Goal: Task Accomplishment & Management: Complete application form

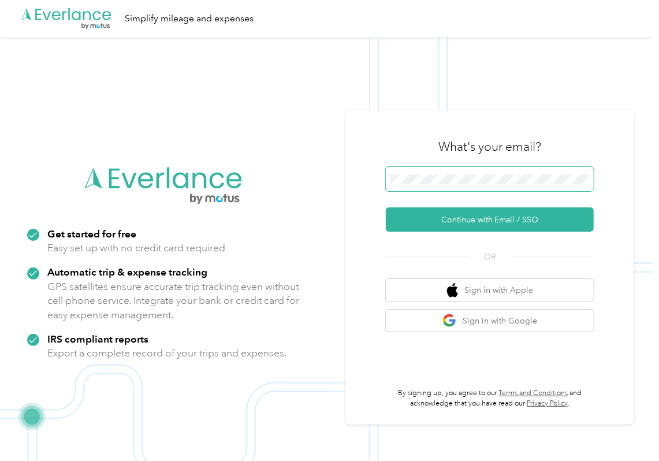
click at [439, 186] on span at bounding box center [490, 179] width 208 height 24
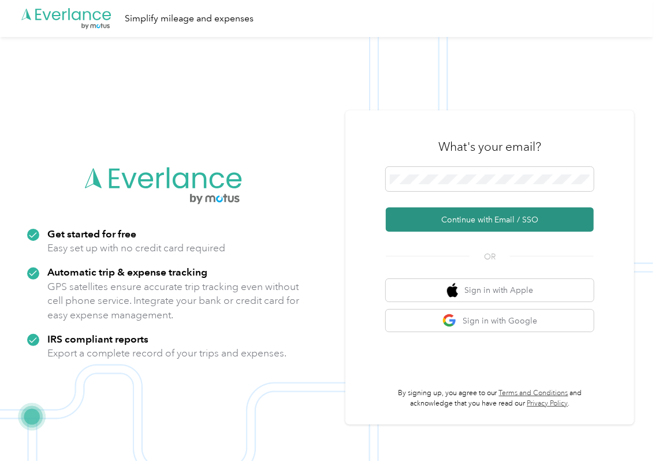
click at [416, 214] on button "Continue with Email / SSO" at bounding box center [490, 219] width 208 height 24
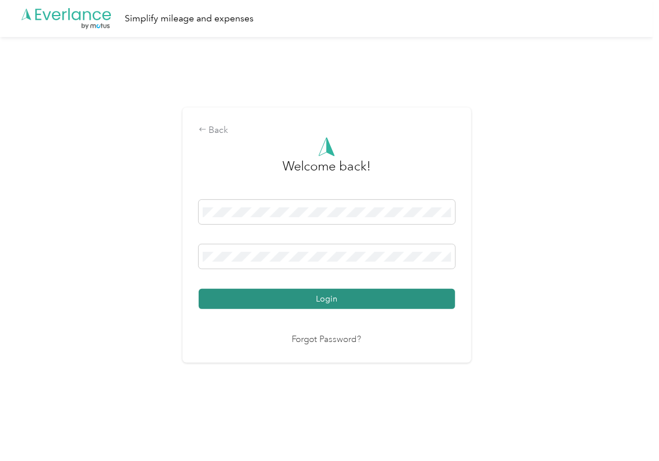
click at [264, 292] on button "Login" at bounding box center [327, 299] width 256 height 20
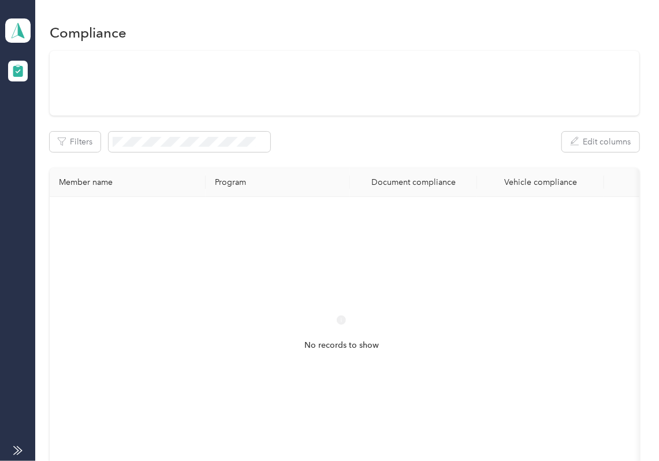
drag, startPoint x: 347, startPoint y: 147, endPoint x: 336, endPoint y: 145, distance: 11.0
click at [347, 147] on div "Filters Edit columns" at bounding box center [344, 142] width 589 height 20
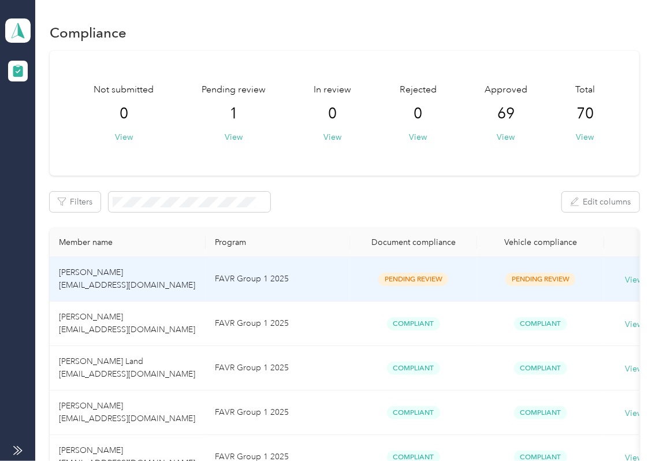
click at [236, 286] on td "FAVR Group 1 2025" at bounding box center [277, 279] width 144 height 44
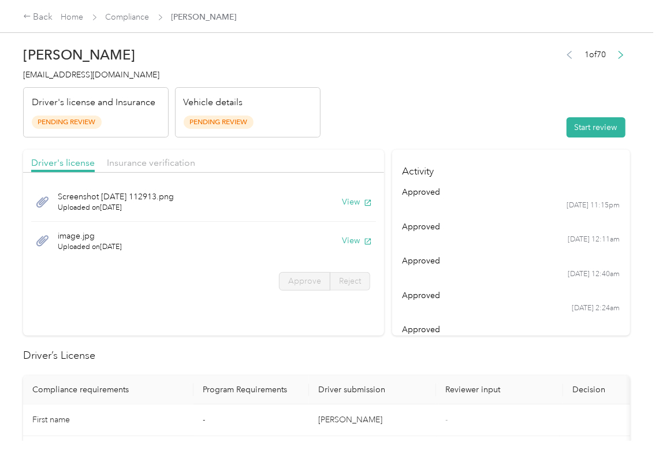
drag, startPoint x: 394, startPoint y: 324, endPoint x: 377, endPoint y: 263, distance: 63.3
click at [394, 324] on section "Activity approved [DATE] 11:15pm approved [DATE] 12:11am approved [DATE] 12:40a…" at bounding box center [511, 242] width 238 height 186
click at [356, 201] on button "View" at bounding box center [357, 202] width 30 height 12
click at [345, 241] on button "View" at bounding box center [357, 240] width 30 height 12
click at [346, 162] on div "Driver's license Insurance verification" at bounding box center [203, 160] width 361 height 23
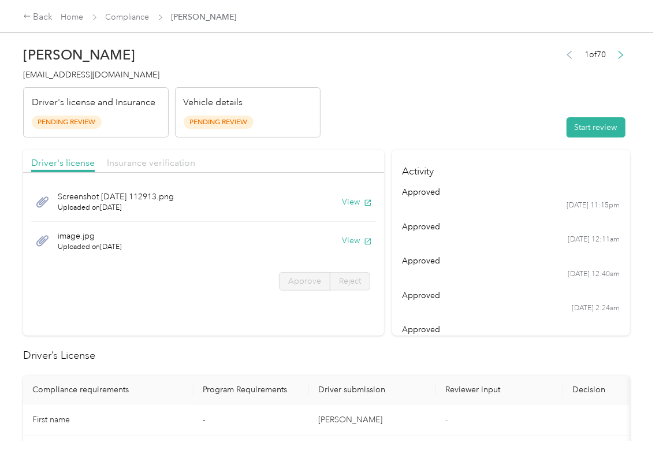
click at [115, 162] on span "Insurance verification" at bounding box center [151, 162] width 88 height 11
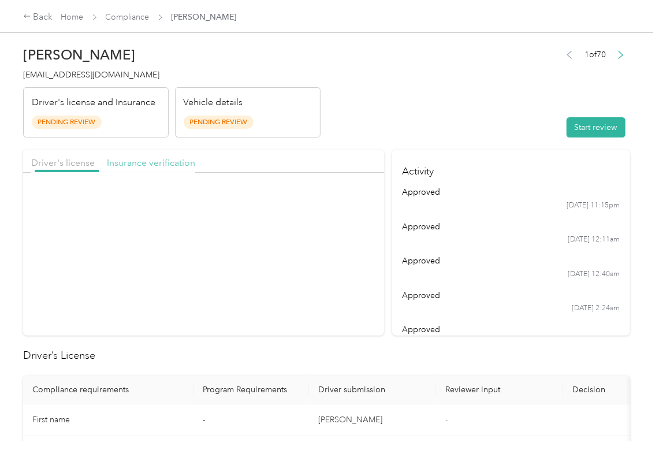
click at [148, 162] on span "Insurance verification" at bounding box center [151, 162] width 88 height 11
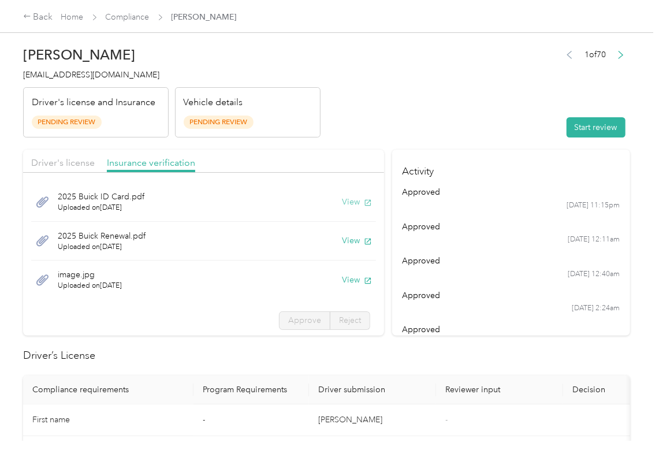
click at [342, 201] on button "View" at bounding box center [357, 202] width 30 height 12
click at [342, 238] on button "View" at bounding box center [357, 240] width 30 height 12
click at [342, 278] on button "View" at bounding box center [357, 280] width 30 height 12
click at [448, 127] on header "[PERSON_NAME] [EMAIL_ADDRESS][DOMAIN_NAME] Driver's license and Insurance Pendi…" at bounding box center [326, 88] width 607 height 97
click at [591, 130] on button "Start review" at bounding box center [595, 127] width 59 height 20
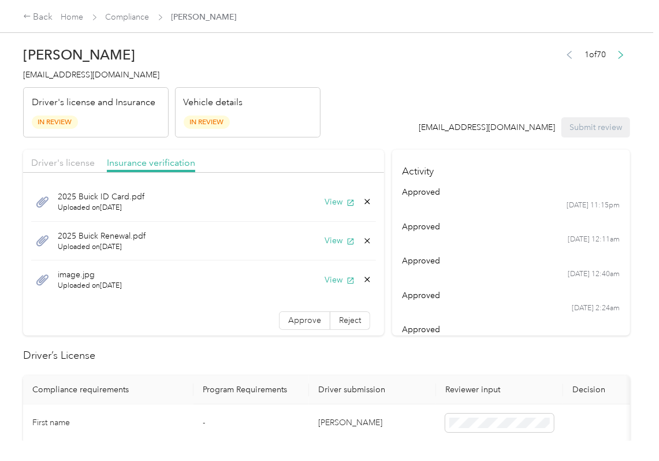
drag, startPoint x: 296, startPoint y: 321, endPoint x: 178, endPoint y: 280, distance: 124.1
click at [297, 319] on span "Approve" at bounding box center [304, 320] width 33 height 10
click at [81, 164] on span "Driver's license" at bounding box center [62, 162] width 63 height 11
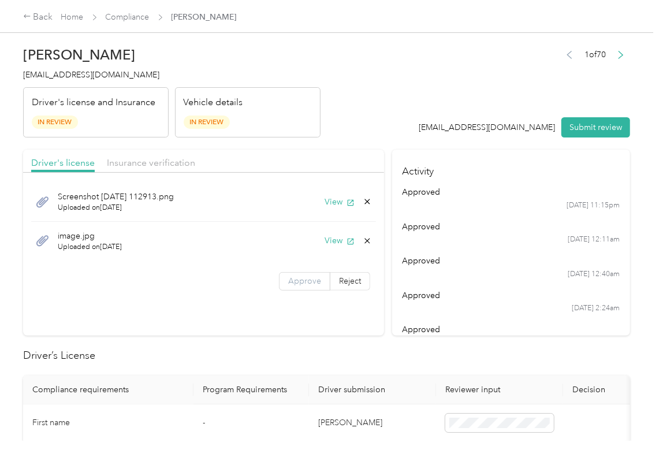
click at [285, 287] on label "Approve" at bounding box center [304, 281] width 51 height 18
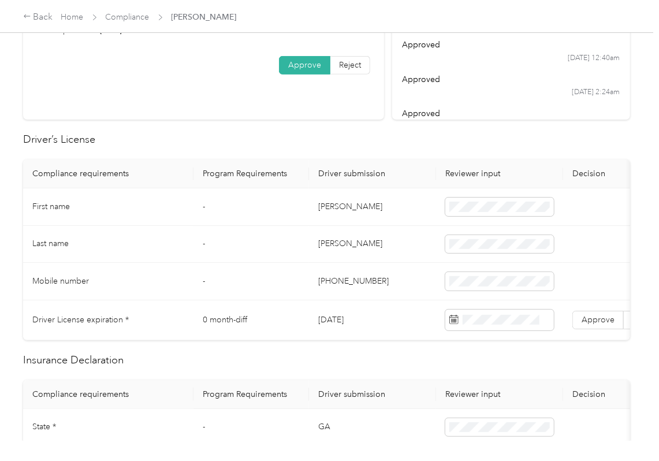
scroll to position [231, 0]
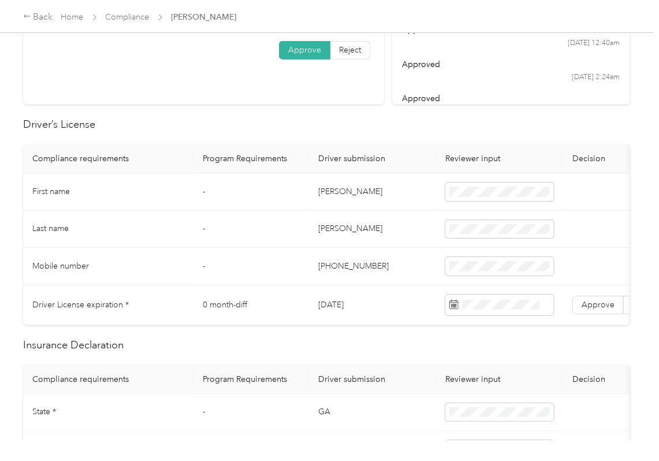
click at [337, 310] on td "[DATE]" at bounding box center [372, 305] width 127 height 40
copy td "[DATE]"
click at [403, 154] on th "Driver submission" at bounding box center [372, 158] width 127 height 29
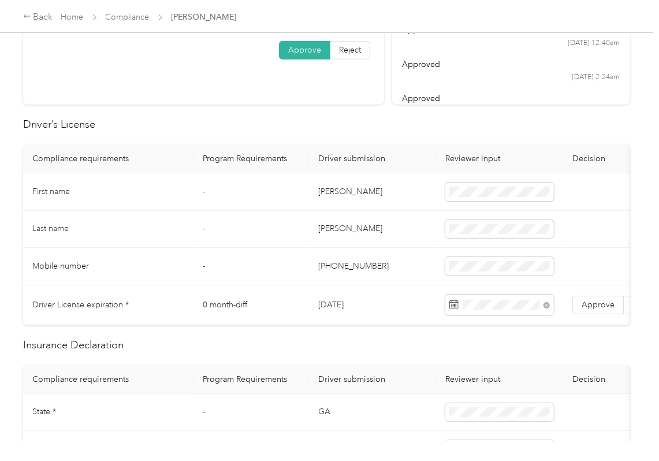
drag, startPoint x: 373, startPoint y: 134, endPoint x: 465, endPoint y: 232, distance: 134.7
click at [587, 297] on label "Approve" at bounding box center [597, 305] width 51 height 18
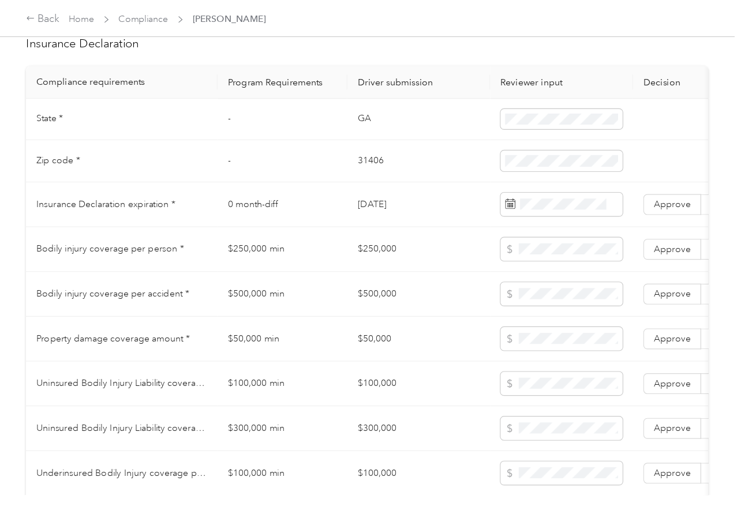
scroll to position [538, 0]
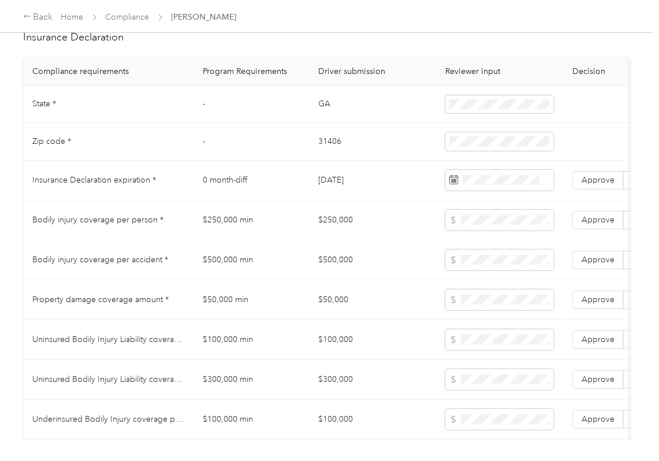
click at [383, 240] on td "$250,000" at bounding box center [372, 220] width 127 height 40
click at [384, 240] on td "$250,000" at bounding box center [372, 220] width 127 height 40
click at [609, 185] on span "Approve" at bounding box center [597, 180] width 33 height 10
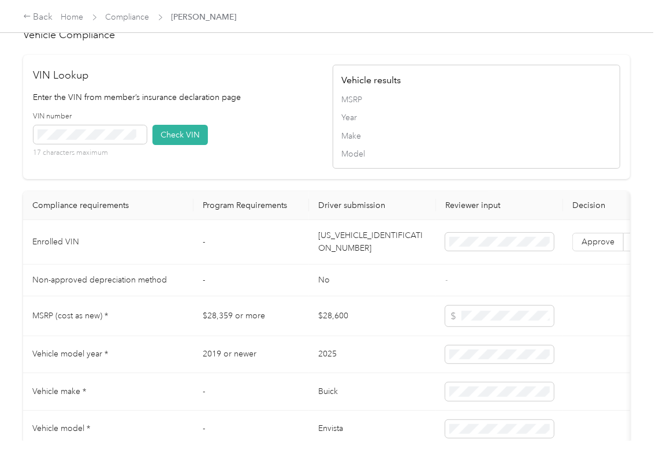
scroll to position [1154, 0]
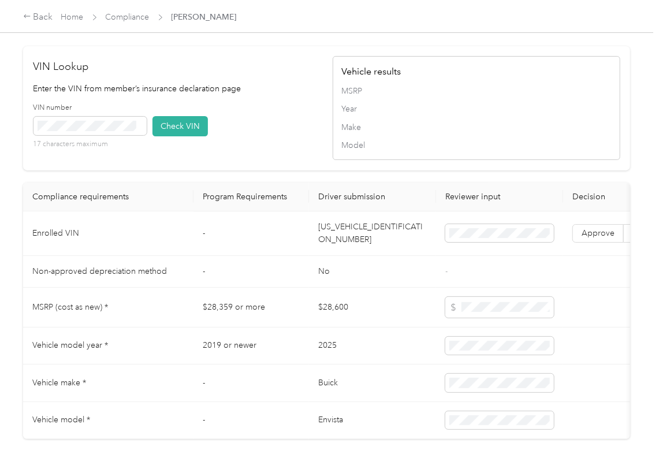
click at [364, 256] on td "[US_VEHICLE_IDENTIFICATION_NUMBER]" at bounding box center [372, 233] width 127 height 44
copy td "[US_VEHICLE_IDENTIFICATION_NUMBER]"
click at [328, 170] on div "VIN Lookup Enter the VIN from member’s insurance declaration page VIN number 17…" at bounding box center [326, 108] width 607 height 124
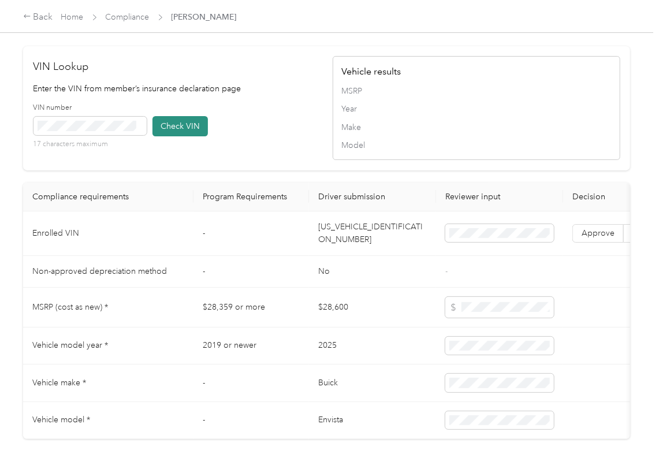
click at [197, 136] on button "Check VIN" at bounding box center [179, 126] width 55 height 20
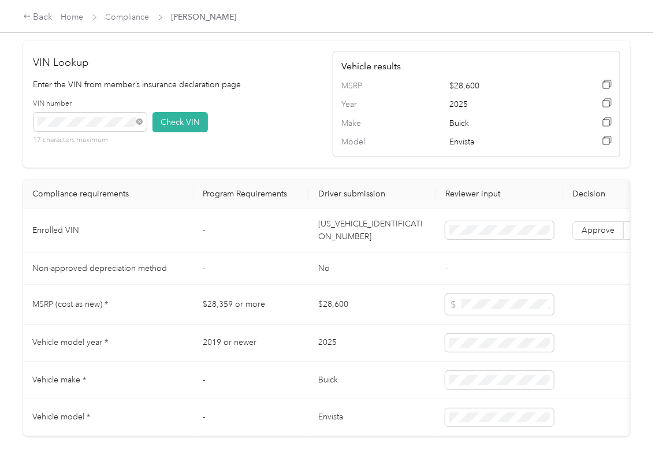
scroll to position [1162, 0]
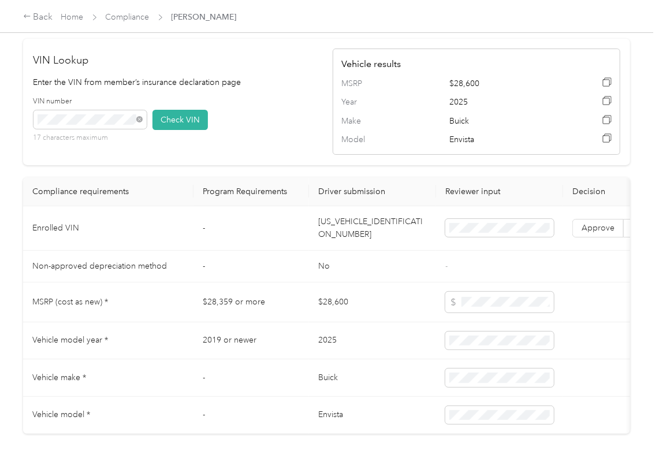
drag, startPoint x: 197, startPoint y: 153, endPoint x: 255, endPoint y: 167, distance: 59.4
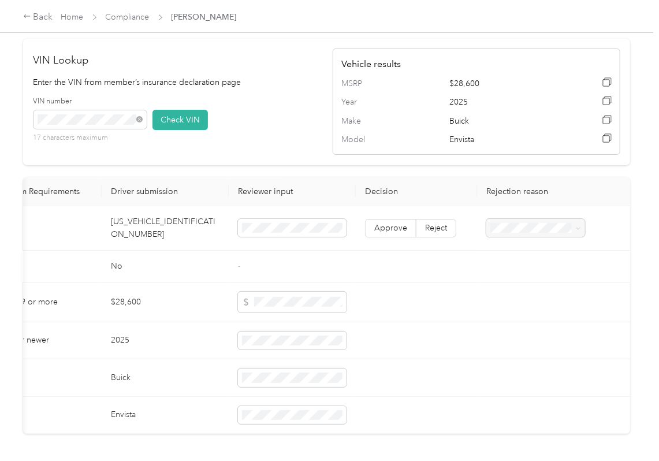
drag, startPoint x: 255, startPoint y: 167, endPoint x: 432, endPoint y: 309, distance: 227.4
click at [377, 233] on span "Approve" at bounding box center [390, 228] width 33 height 10
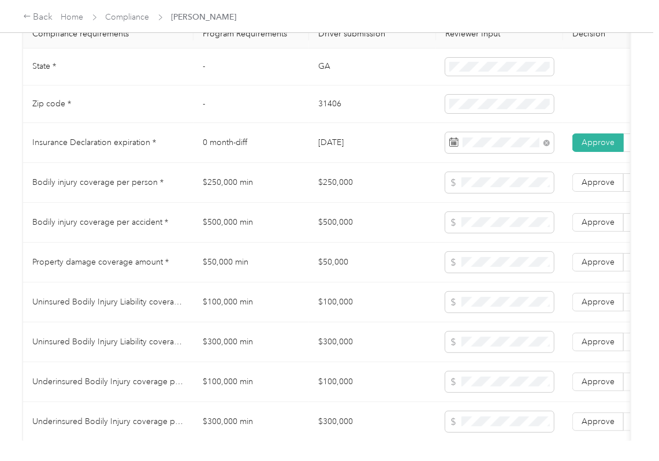
scroll to position [546, 0]
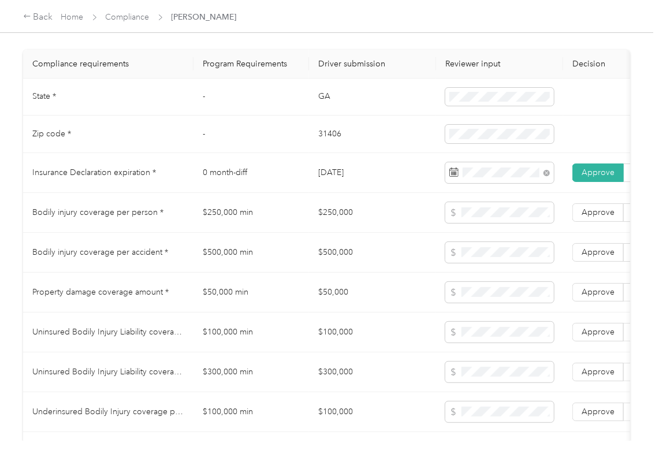
click at [321, 103] on td "GA" at bounding box center [372, 97] width 127 height 38
click at [321, 104] on td "GA" at bounding box center [372, 97] width 127 height 38
copy td "GA"
click at [313, 144] on td "31406" at bounding box center [372, 134] width 127 height 38
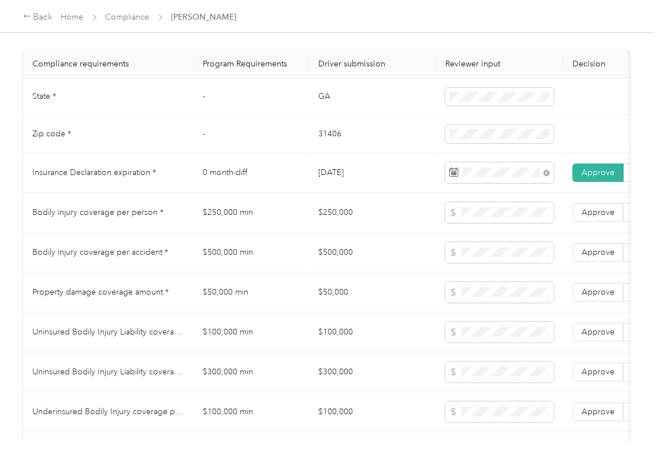
click at [321, 144] on td "31406" at bounding box center [372, 134] width 127 height 38
copy td "31406"
click at [377, 193] on td "[DATE]" at bounding box center [372, 173] width 127 height 40
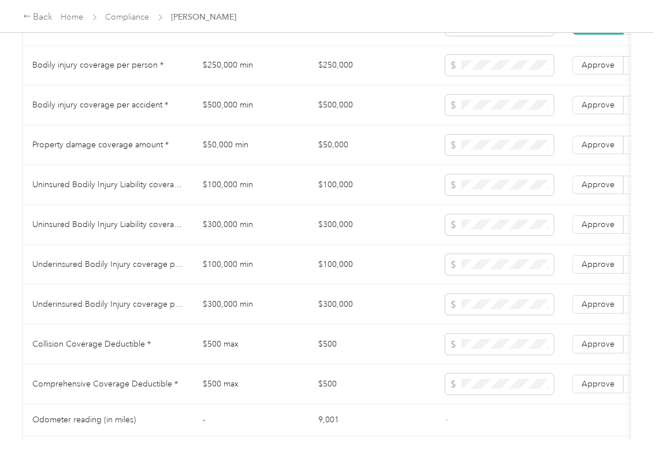
scroll to position [700, 0]
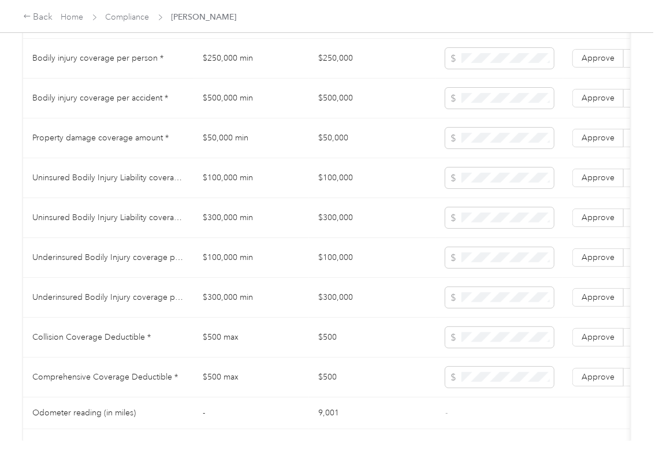
click at [338, 74] on td "$250,000" at bounding box center [372, 59] width 127 height 40
click at [506, 61] on span at bounding box center [499, 58] width 109 height 21
click at [331, 112] on td "$500,000" at bounding box center [372, 98] width 127 height 40
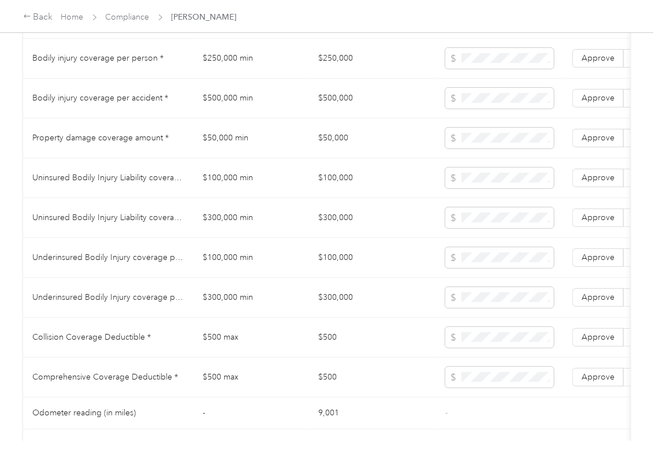
click at [332, 73] on td "$250,000" at bounding box center [372, 59] width 127 height 40
copy td "$250,000"
click at [504, 63] on span at bounding box center [499, 58] width 109 height 21
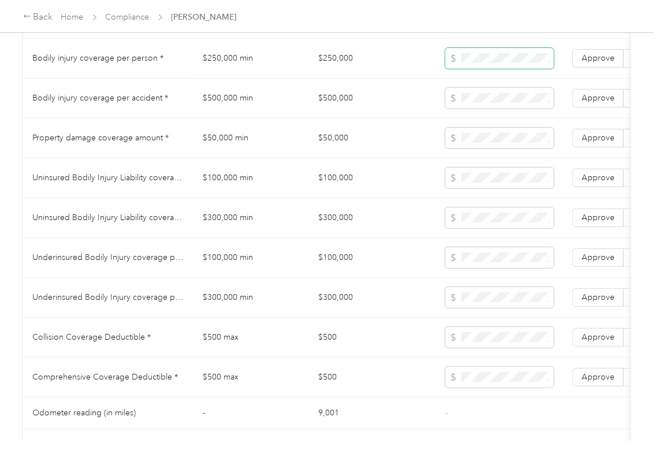
click at [504, 63] on span at bounding box center [499, 58] width 109 height 21
click at [329, 113] on td "$500,000" at bounding box center [372, 98] width 127 height 40
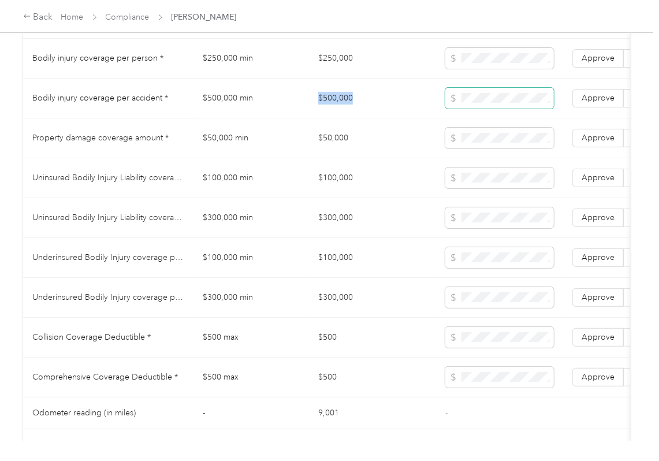
copy td "$500,000"
click at [369, 151] on td "$50,000" at bounding box center [372, 138] width 127 height 40
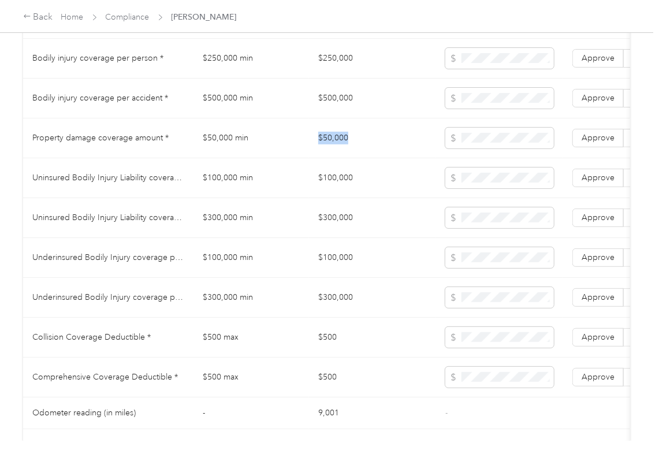
copy td "$50,000"
click at [339, 195] on td "$100,000" at bounding box center [372, 178] width 127 height 40
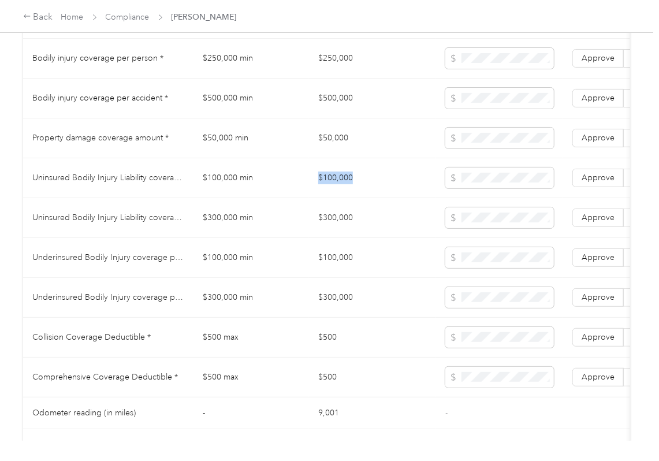
click at [339, 195] on td "$100,000" at bounding box center [372, 178] width 127 height 40
copy td "$100,000"
click at [354, 226] on td "$300,000" at bounding box center [372, 218] width 127 height 40
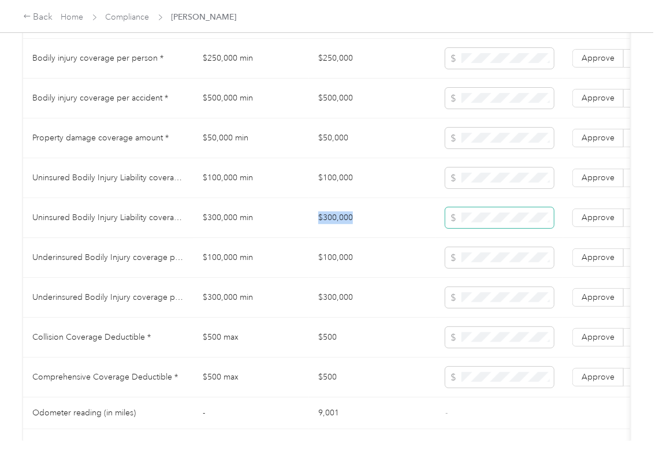
copy td "$300,000"
click at [345, 271] on td "$100,000" at bounding box center [372, 258] width 127 height 40
copy td "$100,000"
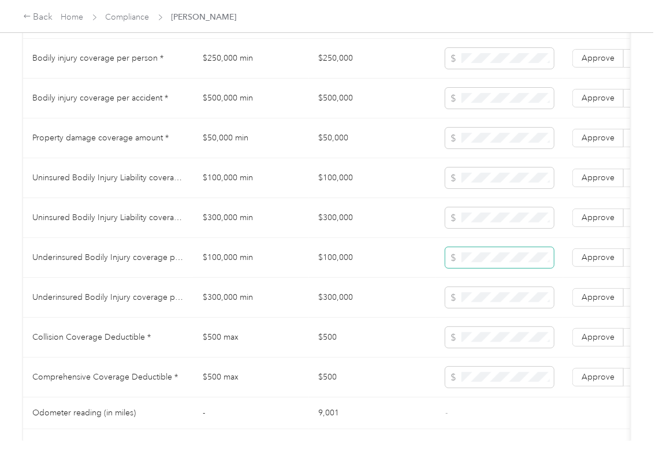
click at [487, 268] on span at bounding box center [499, 257] width 109 height 21
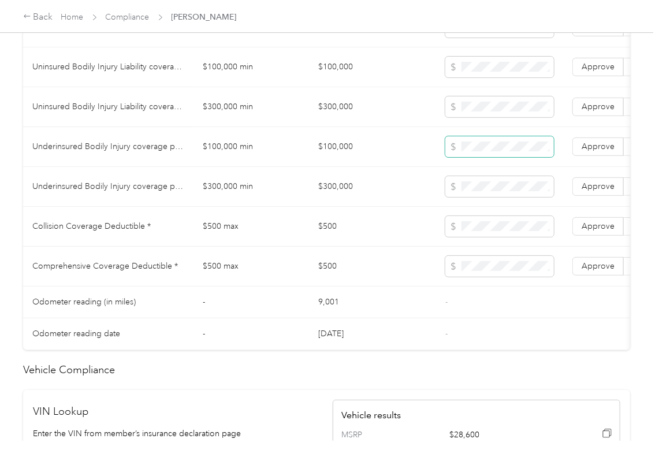
scroll to position [854, 0]
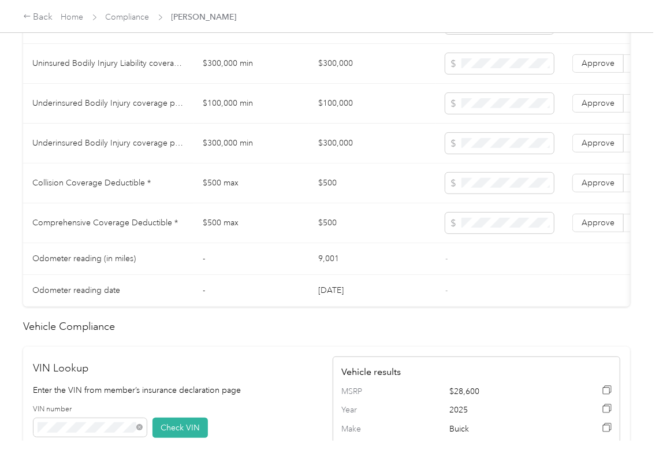
click at [328, 201] on td "$500" at bounding box center [372, 183] width 127 height 40
click at [598, 227] on span "Approve" at bounding box center [597, 223] width 33 height 10
click at [483, 193] on span at bounding box center [499, 183] width 109 height 21
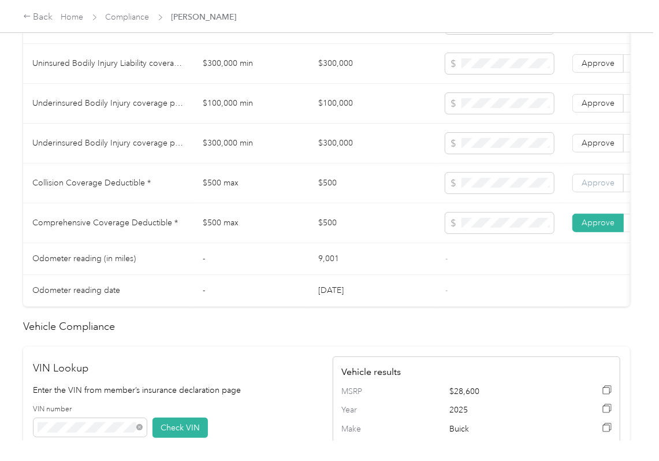
click at [601, 188] on span "Approve" at bounding box center [597, 183] width 33 height 10
click at [596, 152] on label "Approve" at bounding box center [597, 143] width 51 height 18
click at [596, 113] on label "Approve" at bounding box center [597, 103] width 51 height 18
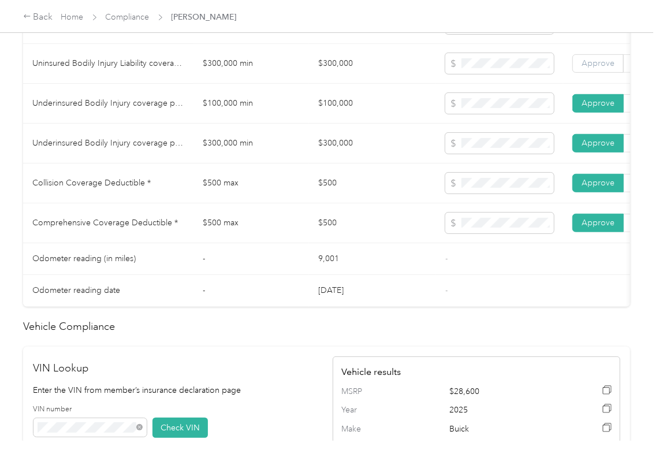
click at [592, 68] on span "Approve" at bounding box center [597, 63] width 33 height 10
click at [597, 28] on span "Approve" at bounding box center [597, 23] width 33 height 10
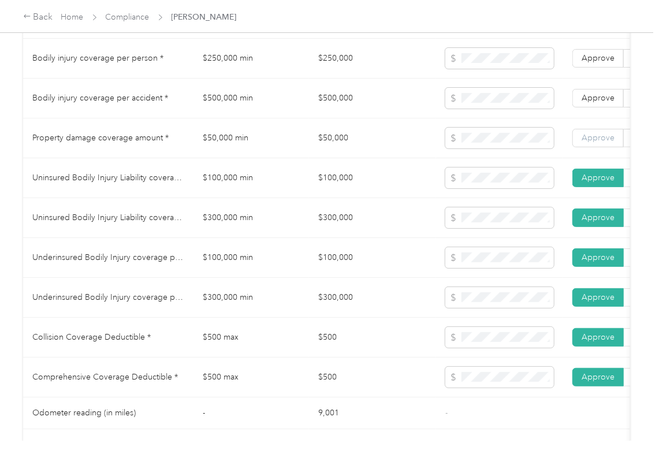
click at [589, 147] on label "Approve" at bounding box center [597, 138] width 51 height 18
click at [588, 103] on span "Approve" at bounding box center [597, 98] width 33 height 10
click at [596, 68] on label "Approve" at bounding box center [597, 58] width 51 height 18
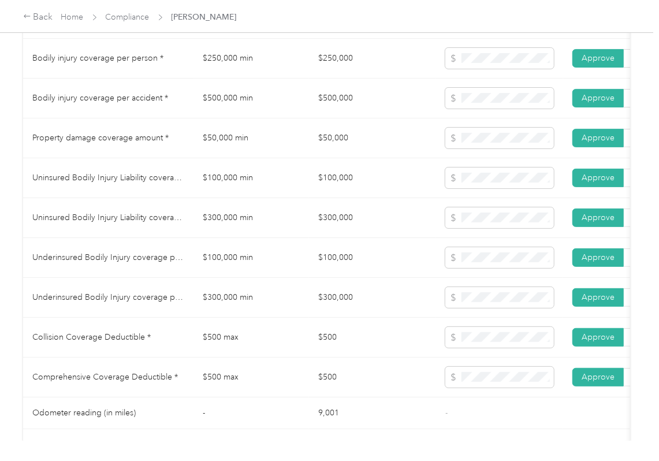
click at [596, 63] on span "Approve" at bounding box center [597, 58] width 33 height 10
click at [413, 304] on td "$300,000" at bounding box center [372, 298] width 127 height 40
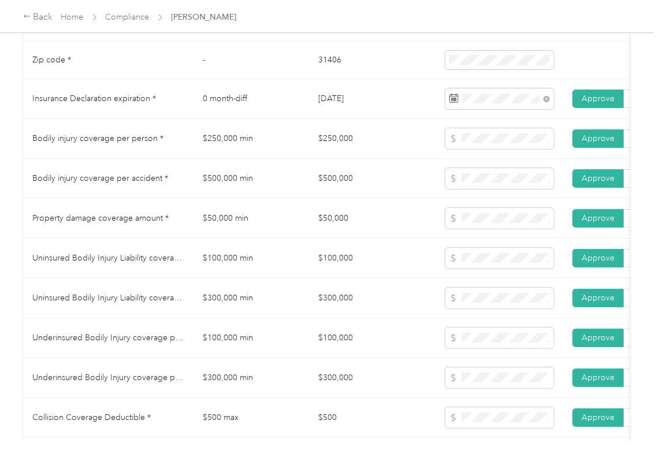
scroll to position [546, 0]
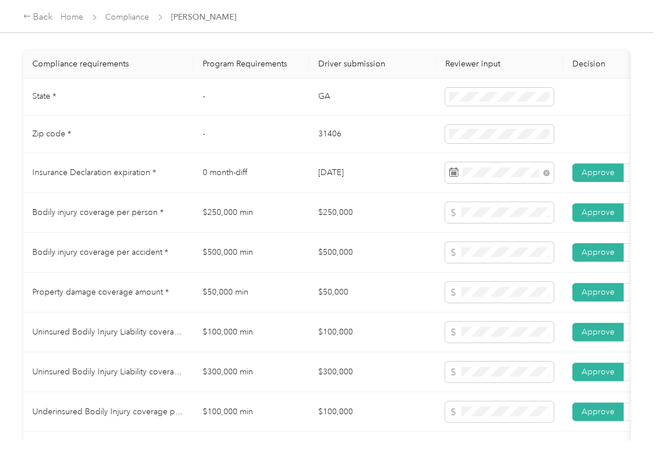
click at [296, 176] on td "0 month-diff" at bounding box center [250, 173] width 115 height 40
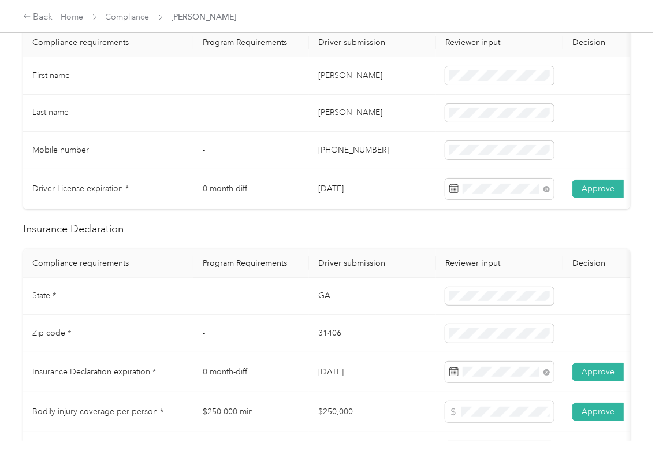
scroll to position [0, 0]
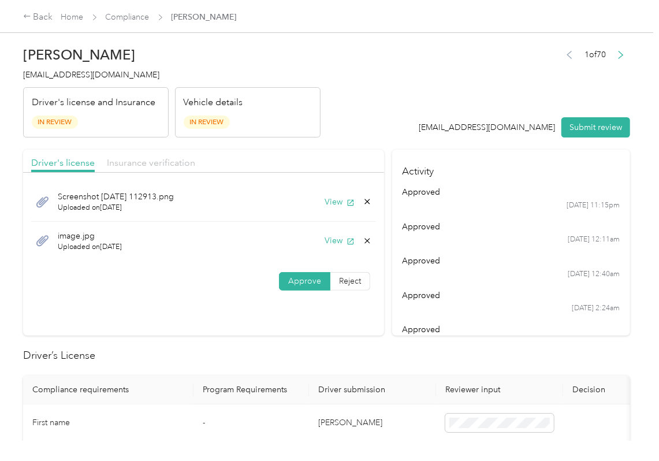
click at [169, 162] on span "Insurance verification" at bounding box center [151, 162] width 88 height 11
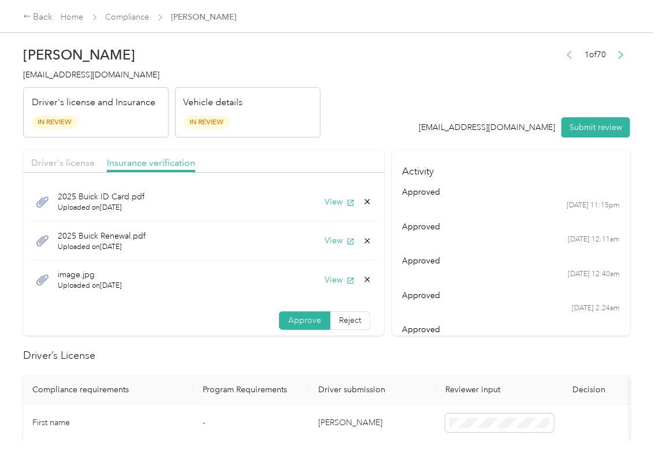
drag, startPoint x: 174, startPoint y: 194, endPoint x: 345, endPoint y: 127, distance: 183.5
click at [362, 278] on icon at bounding box center [366, 279] width 9 height 9
click at [319, 290] on button "Yes" at bounding box center [323, 288] width 23 height 18
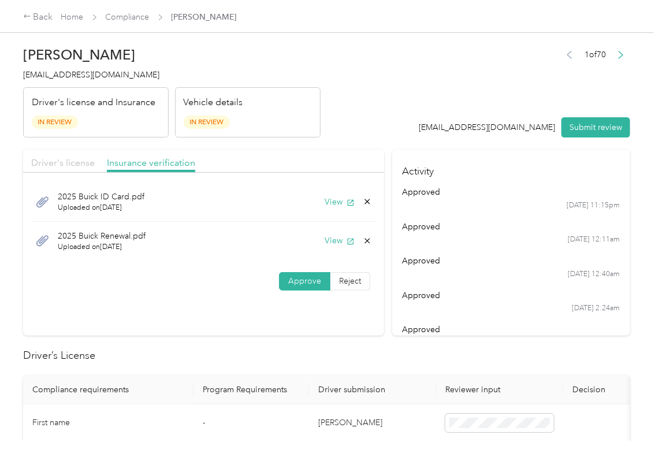
click at [77, 163] on span "Driver's license" at bounding box center [62, 162] width 63 height 11
click at [338, 238] on button "View" at bounding box center [339, 240] width 30 height 12
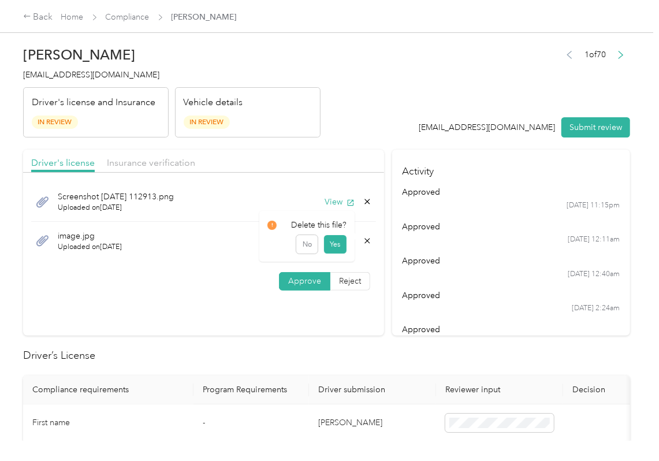
click at [365, 241] on icon at bounding box center [366, 240] width 9 height 9
click at [340, 246] on button "Yes" at bounding box center [334, 249] width 23 height 18
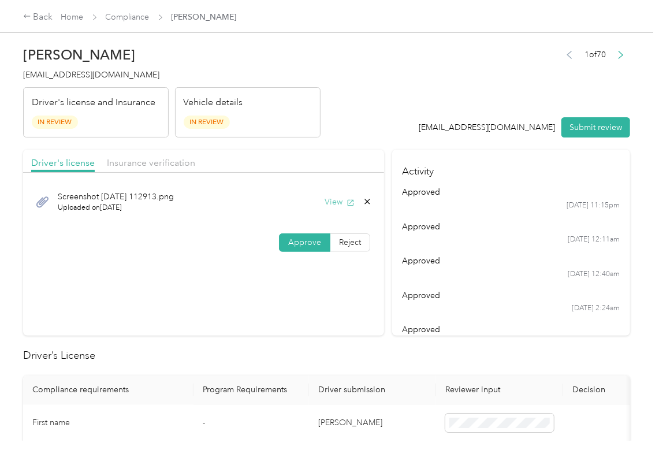
click at [335, 203] on button "View" at bounding box center [339, 202] width 30 height 12
click at [134, 284] on section "Driver's license Insurance verification Screenshot [DATE] [DRIVERS_LICENSE_NUMB…" at bounding box center [203, 242] width 361 height 186
click at [141, 169] on div "Insurance verification" at bounding box center [151, 163] width 88 height 14
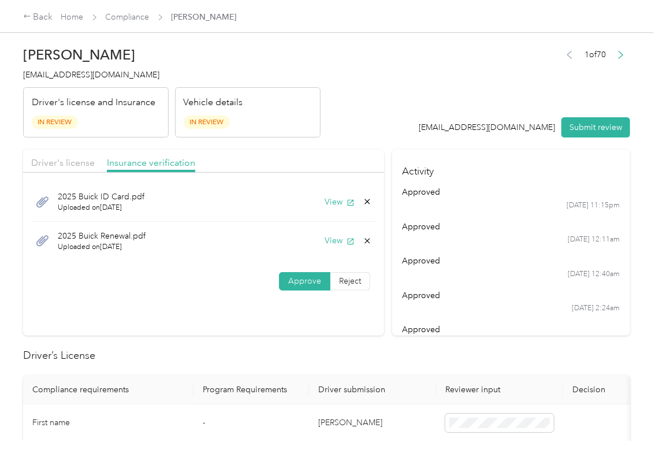
click at [81, 68] on div "[PERSON_NAME] [EMAIL_ADDRESS][DOMAIN_NAME] Driver's license and Insurance In Re…" at bounding box center [171, 88] width 297 height 97
click at [599, 123] on button "Submit review" at bounding box center [595, 127] width 69 height 20
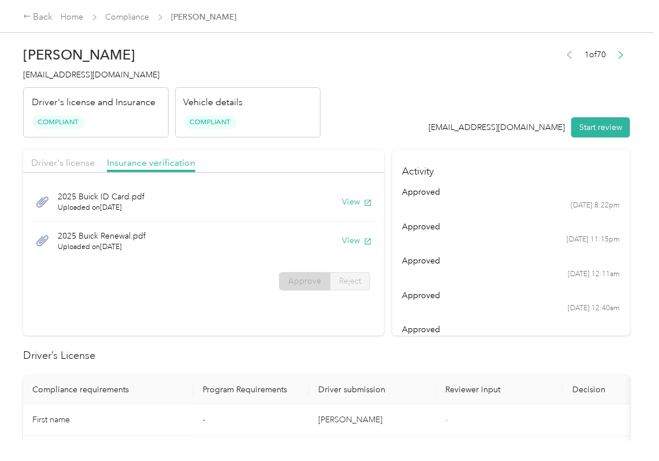
click at [402, 49] on header "[PERSON_NAME] [EMAIL_ADDRESS][DOMAIN_NAME] Driver's license and Insurance Compl…" at bounding box center [326, 88] width 607 height 97
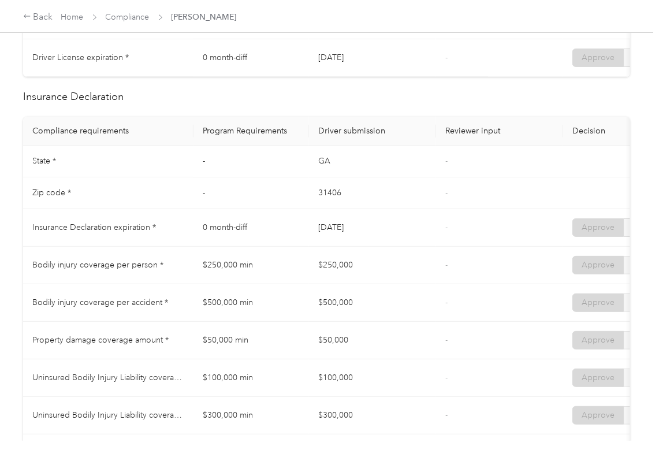
scroll to position [462, 0]
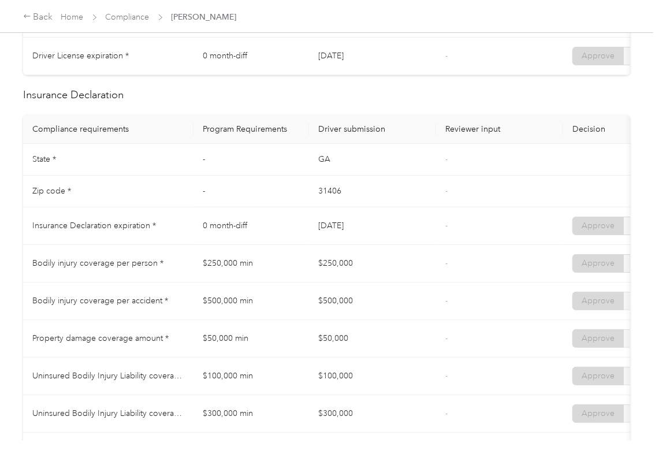
drag, startPoint x: 372, startPoint y: 246, endPoint x: 449, endPoint y: 215, distance: 82.8
click at [436, 232] on tr "Insurance Declaration expiration * 0 month-diff [DATE] - Approve Reject" at bounding box center [430, 226] width 814 height 38
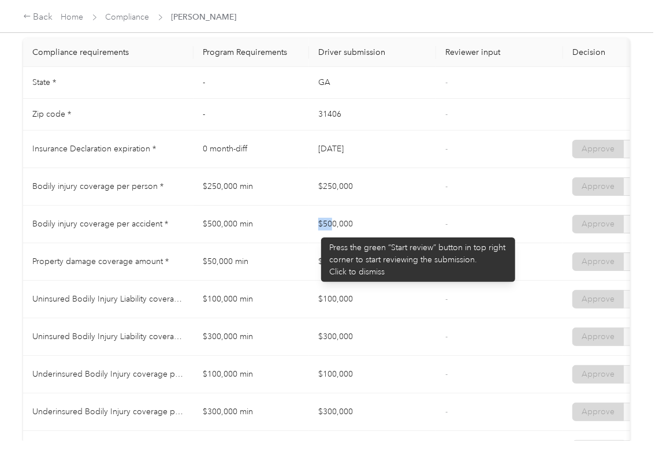
drag, startPoint x: 317, startPoint y: 243, endPoint x: 344, endPoint y: 249, distance: 27.9
click at [339, 243] on td "$500,000" at bounding box center [372, 224] width 127 height 38
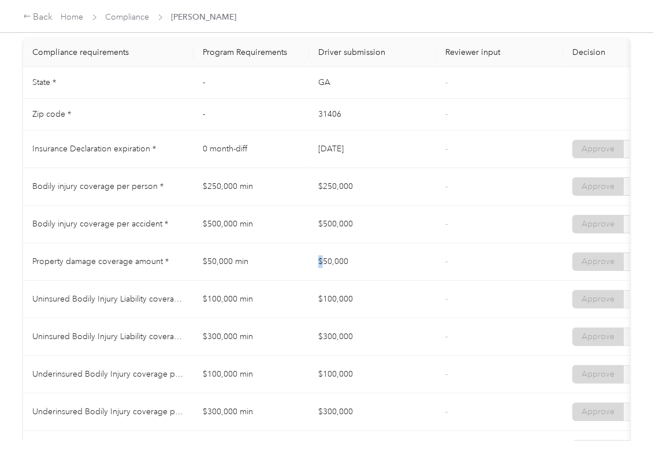
click at [365, 280] on td "$50,000" at bounding box center [372, 262] width 127 height 38
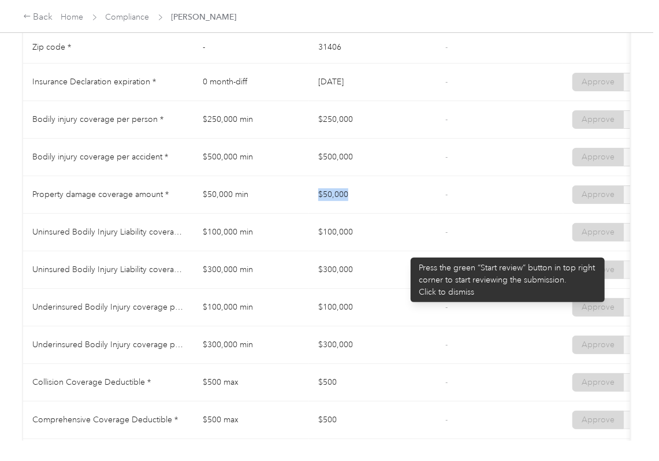
scroll to position [693, 0]
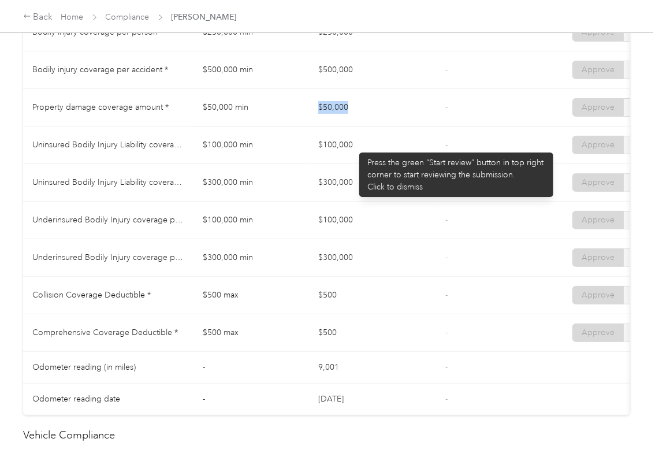
click at [353, 147] on td "$100,000" at bounding box center [372, 145] width 127 height 38
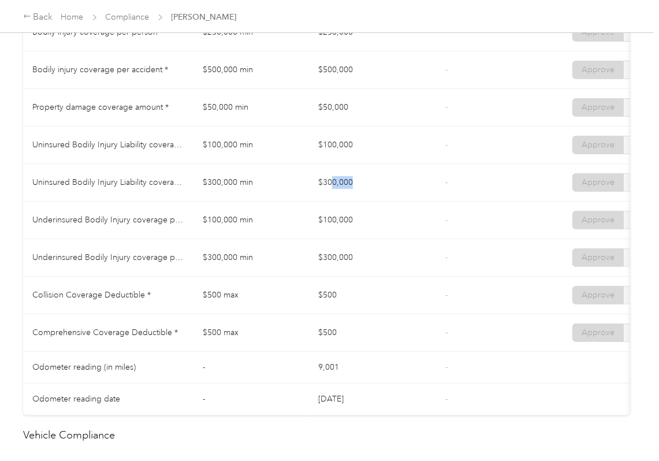
drag, startPoint x: 332, startPoint y: 185, endPoint x: 373, endPoint y: 202, distance: 44.0
click at [372, 197] on td "$300,000" at bounding box center [372, 183] width 127 height 38
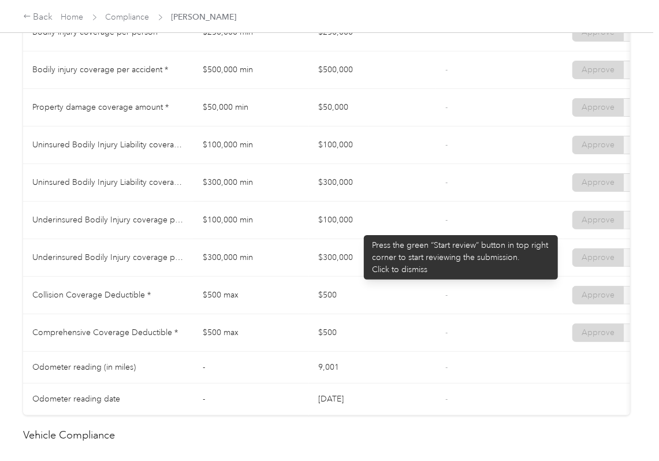
drag, startPoint x: 357, startPoint y: 229, endPoint x: 381, endPoint y: 238, distance: 26.5
click at [373, 236] on td "$100,000" at bounding box center [372, 220] width 127 height 38
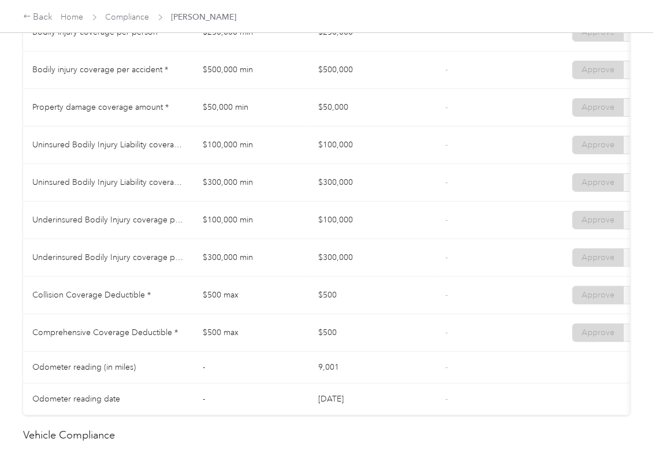
click at [369, 270] on td "$300,000" at bounding box center [372, 258] width 127 height 38
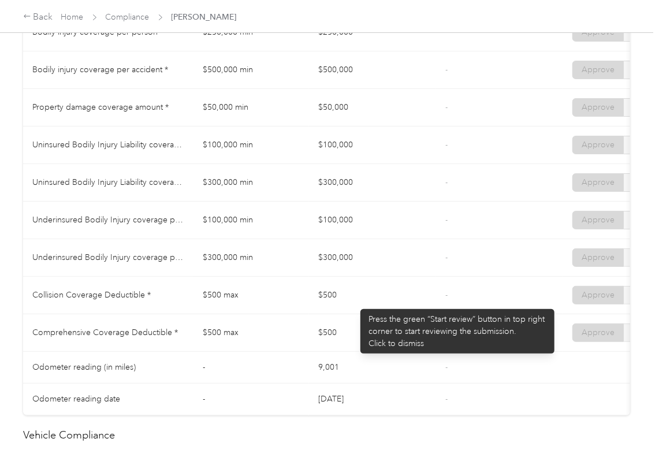
click at [354, 303] on td "$500" at bounding box center [372, 295] width 127 height 38
click at [356, 312] on td "$500" at bounding box center [372, 295] width 127 height 38
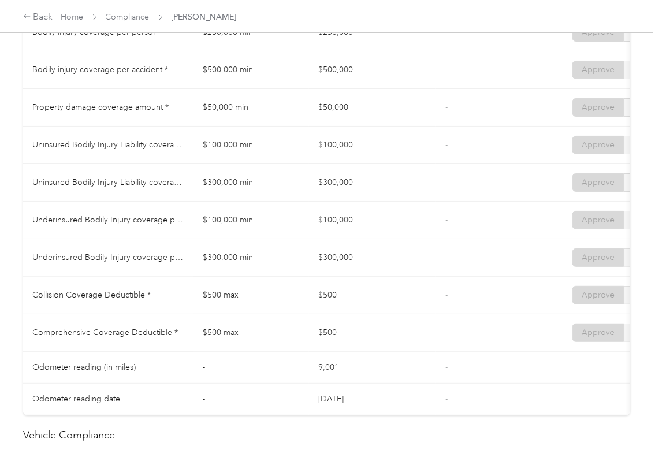
click at [356, 312] on td "$500" at bounding box center [372, 295] width 127 height 38
click at [358, 314] on td "$500" at bounding box center [372, 295] width 127 height 38
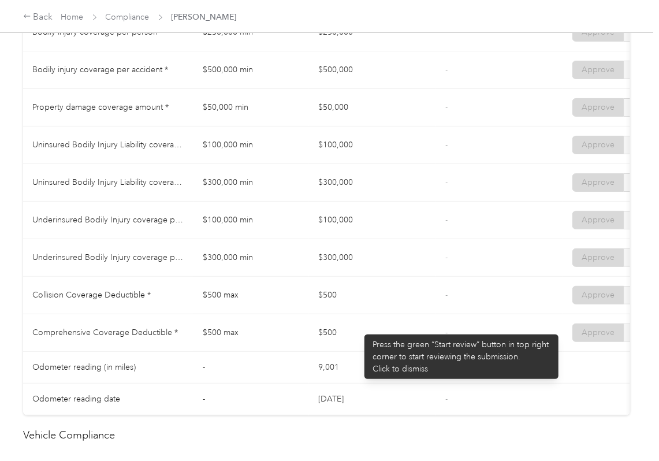
click at [358, 314] on td "$500" at bounding box center [372, 295] width 127 height 38
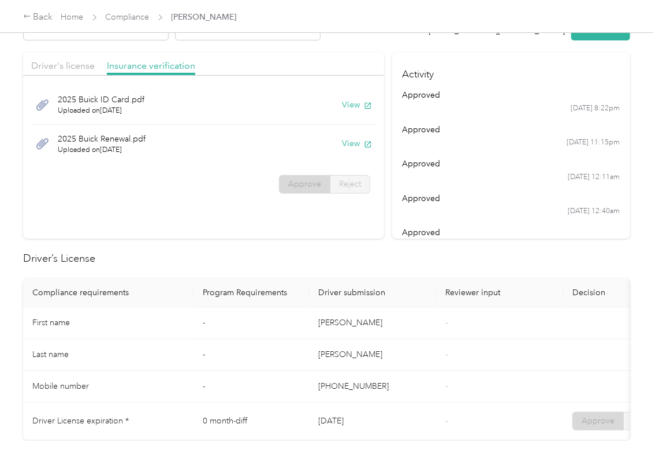
scroll to position [0, 0]
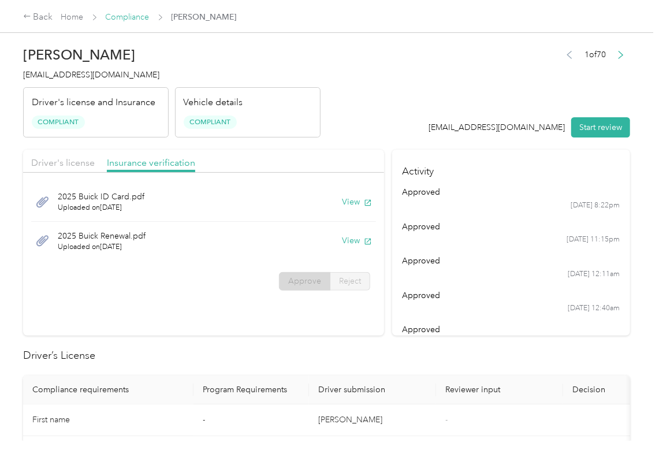
click at [128, 13] on link "Compliance" at bounding box center [128, 17] width 44 height 10
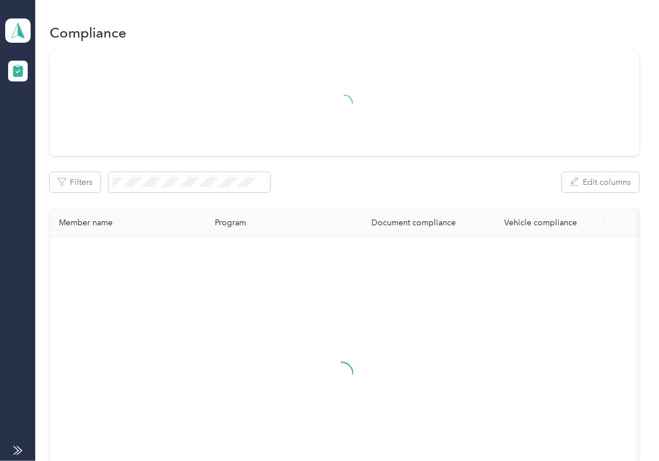
drag, startPoint x: 472, startPoint y: 139, endPoint x: 328, endPoint y: 171, distance: 147.9
click at [472, 139] on div at bounding box center [344, 103] width 589 height 105
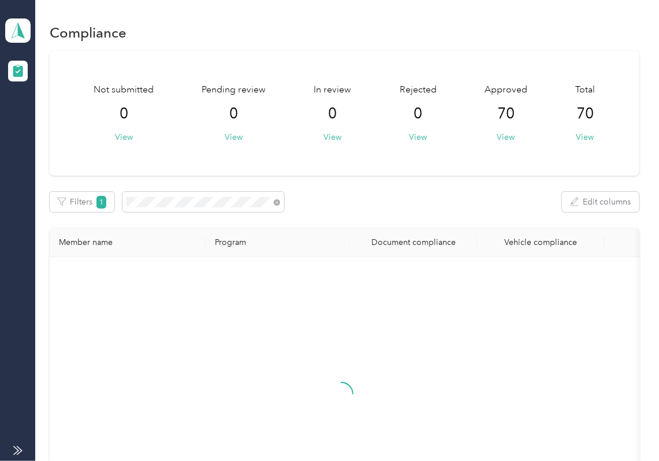
click at [98, 271] on div at bounding box center [341, 403] width 565 height 275
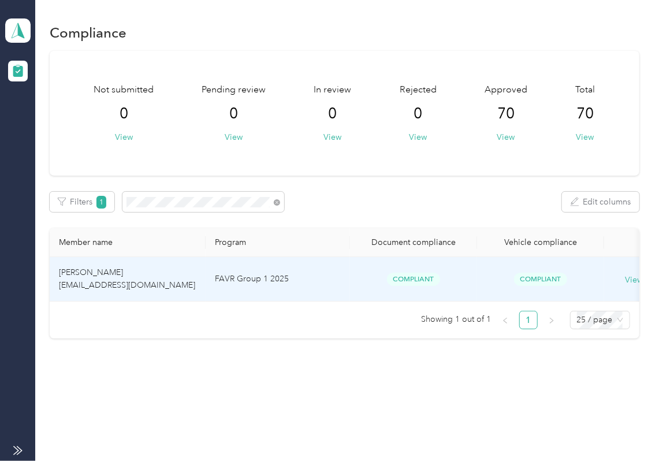
click at [98, 271] on span "[PERSON_NAME] [EMAIL_ADDRESS][DOMAIN_NAME]" at bounding box center [127, 278] width 136 height 23
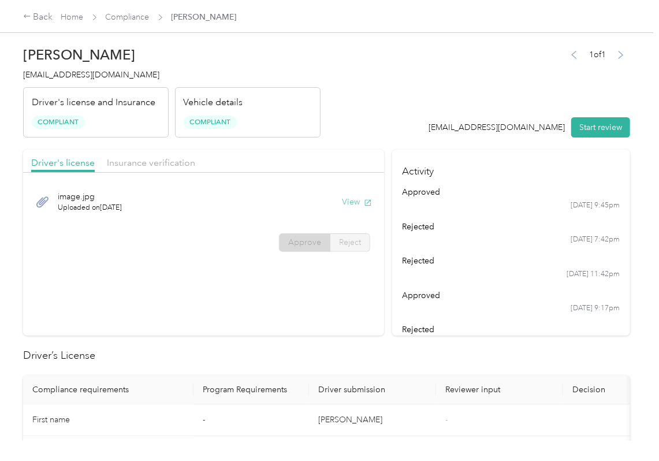
click at [356, 204] on button "View" at bounding box center [357, 202] width 30 height 12
drag, startPoint x: 359, startPoint y: 139, endPoint x: 255, endPoint y: 144, distance: 104.6
click at [163, 164] on span "Insurance verification" at bounding box center [151, 162] width 88 height 11
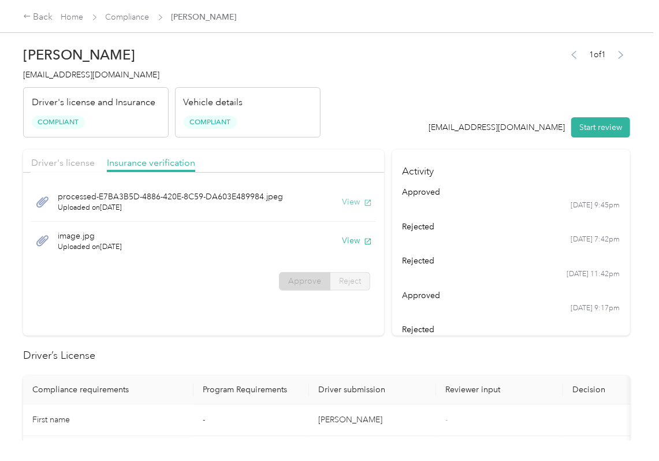
click at [344, 196] on button "View" at bounding box center [357, 202] width 30 height 12
click at [350, 242] on button "View" at bounding box center [357, 240] width 30 height 12
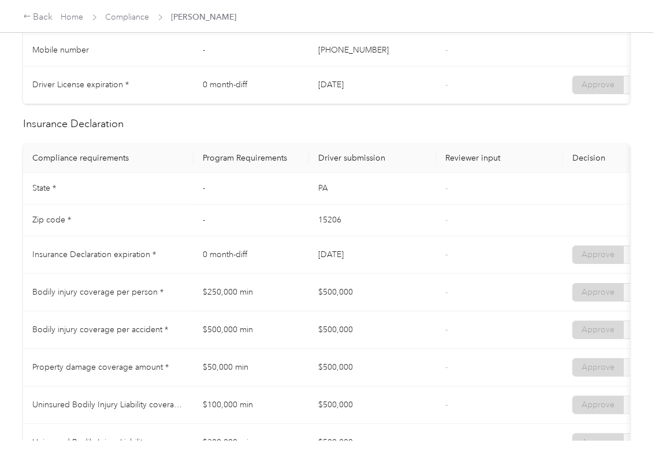
scroll to position [462, 0]
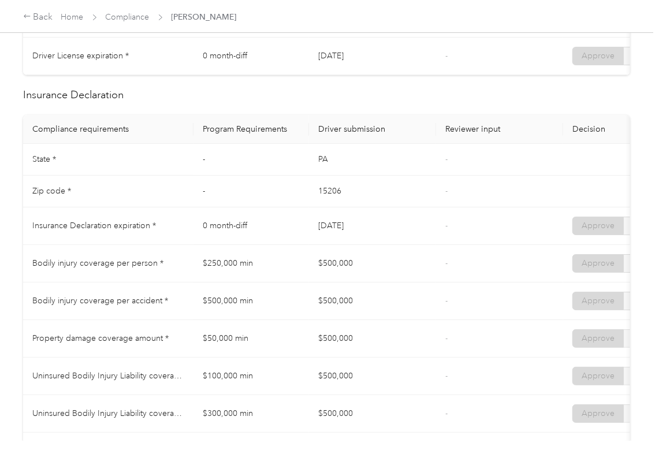
drag, startPoint x: 432, startPoint y: 232, endPoint x: 404, endPoint y: 199, distance: 43.4
click at [432, 232] on td "[DATE]" at bounding box center [372, 226] width 127 height 38
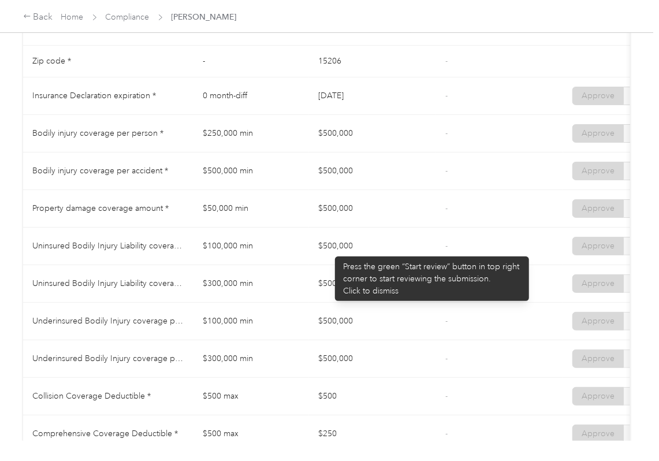
scroll to position [693, 0]
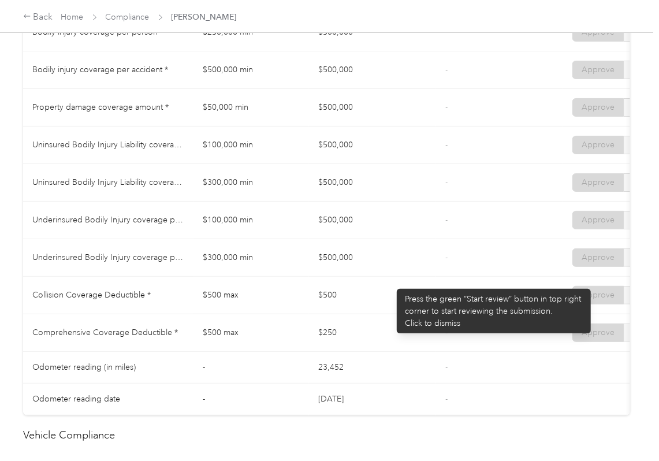
click at [391, 276] on td "$500,000" at bounding box center [372, 258] width 127 height 38
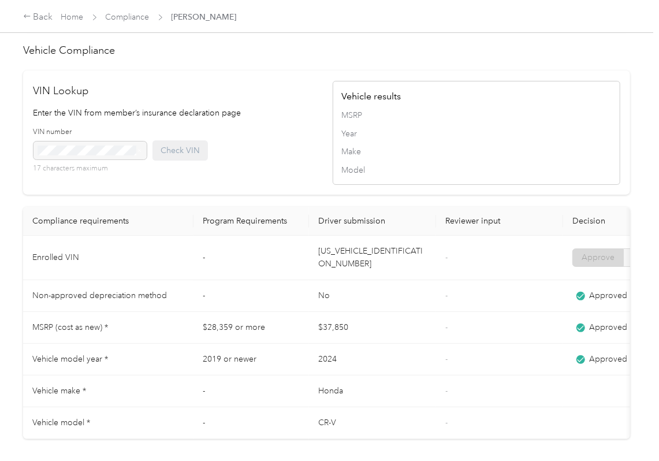
scroll to position [1155, 0]
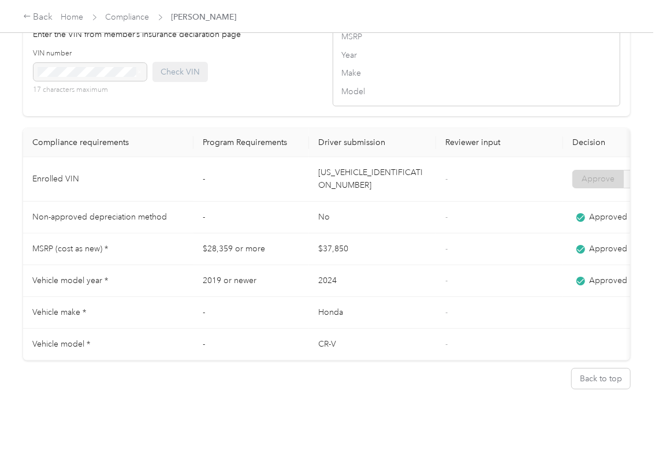
drag, startPoint x: 452, startPoint y: 216, endPoint x: 425, endPoint y: 270, distance: 60.9
click at [421, 265] on td "$37,850" at bounding box center [372, 249] width 127 height 32
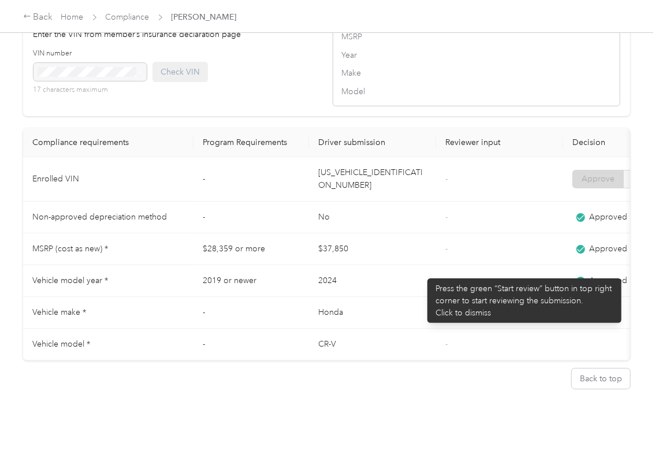
click at [375, 264] on td "$37,850" at bounding box center [372, 249] width 127 height 32
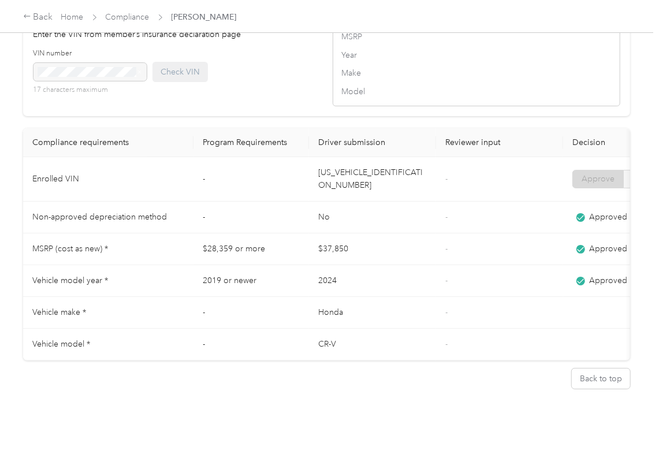
click at [356, 297] on td "2024" at bounding box center [372, 281] width 127 height 32
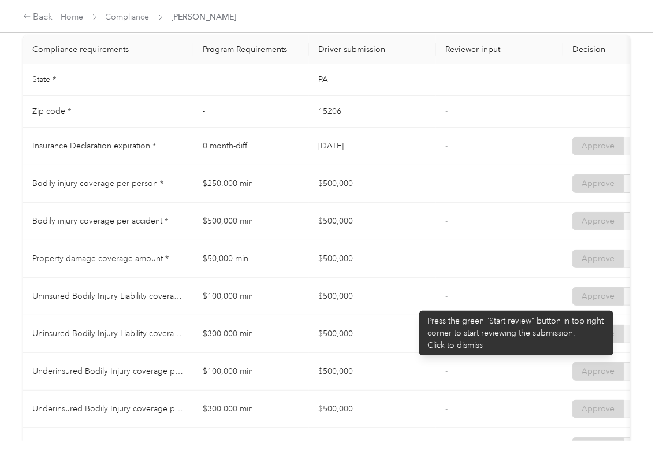
scroll to position [540, 0]
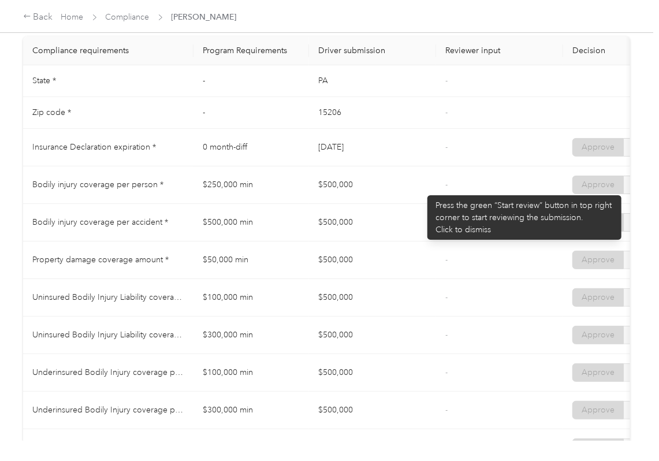
click at [421, 189] on td "$500,000" at bounding box center [372, 185] width 127 height 38
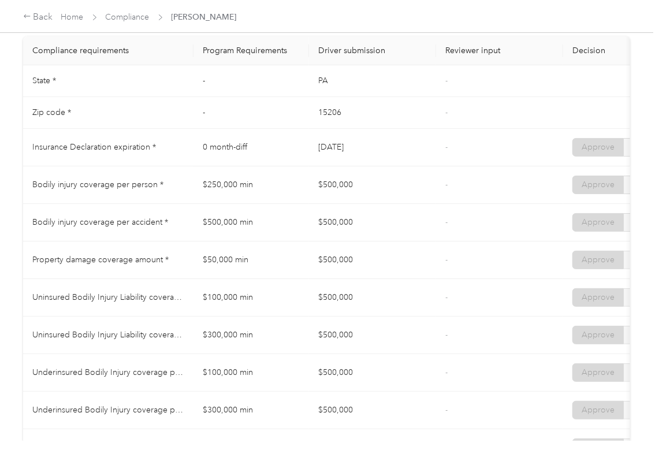
click at [419, 202] on td "$500,000" at bounding box center [372, 185] width 127 height 38
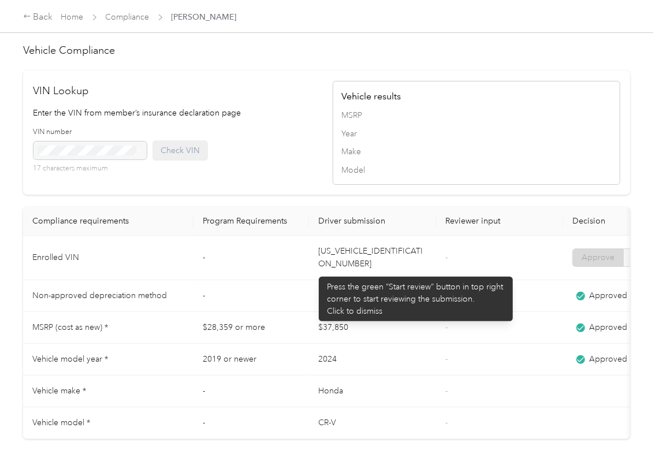
scroll to position [1079, 0]
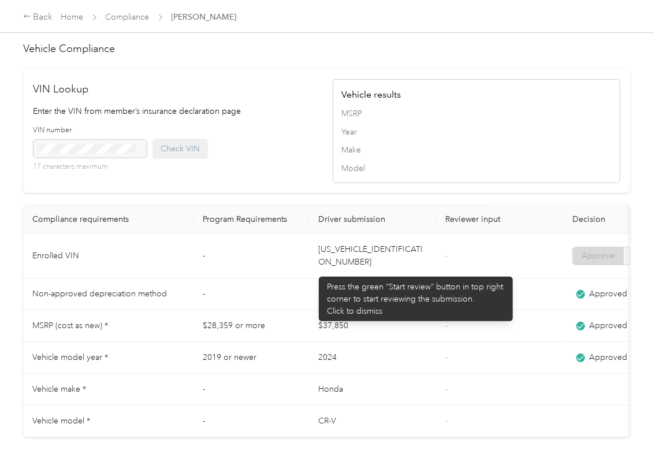
click at [313, 271] on td "[US_VEHICLE_IDENTIFICATION_NUMBER]" at bounding box center [372, 256] width 127 height 44
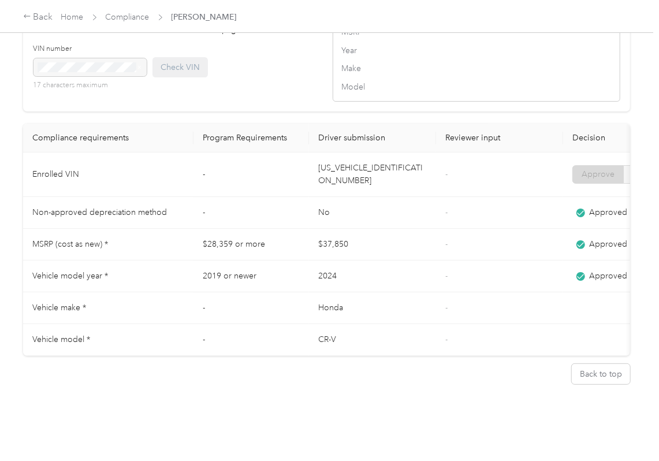
scroll to position [1205, 0]
click at [403, 260] on td "2024" at bounding box center [372, 276] width 127 height 32
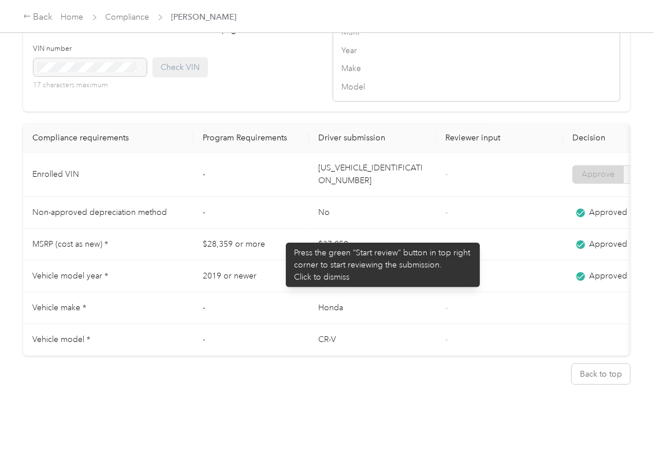
click at [280, 260] on td "2019 or newer" at bounding box center [250, 276] width 115 height 32
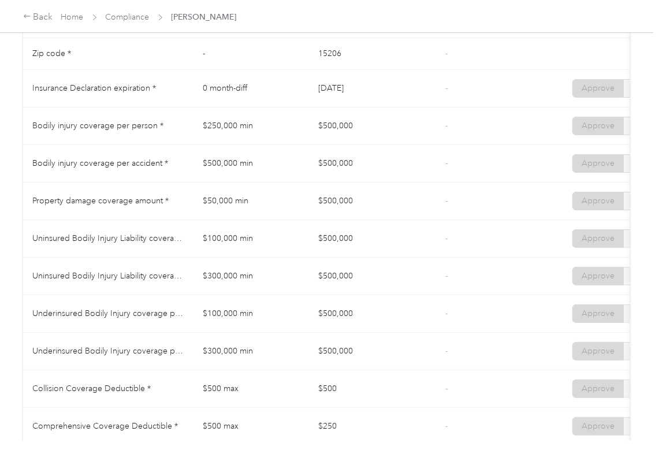
scroll to position [589, 0]
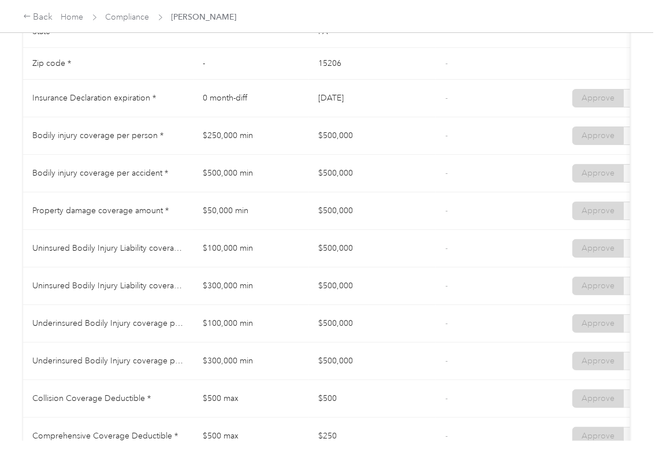
click at [294, 267] on td "$100,000 min" at bounding box center [250, 249] width 115 height 38
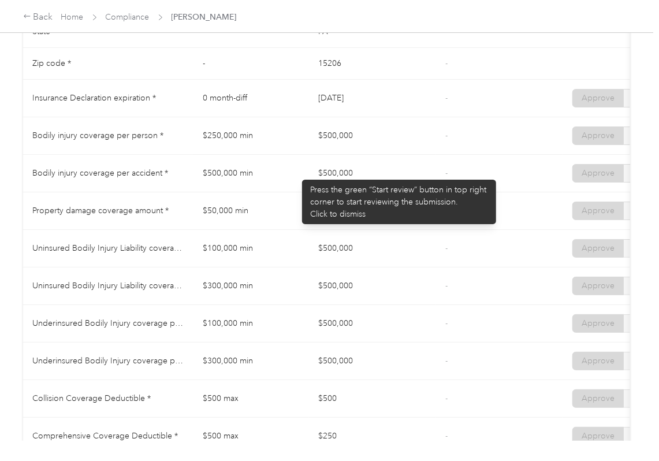
click at [301, 192] on td "$500,000 min" at bounding box center [250, 174] width 115 height 38
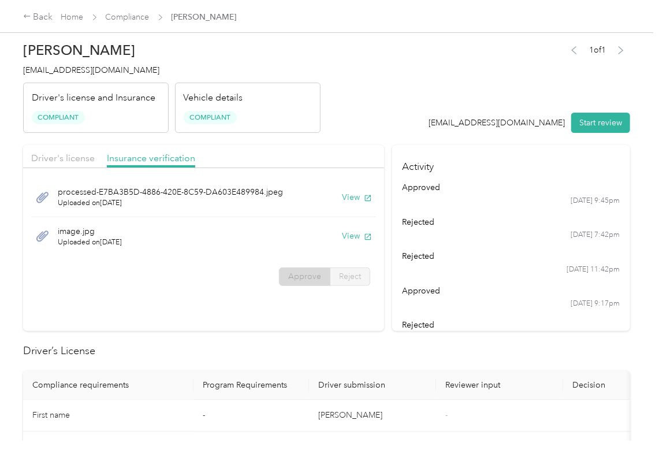
scroll to position [0, 0]
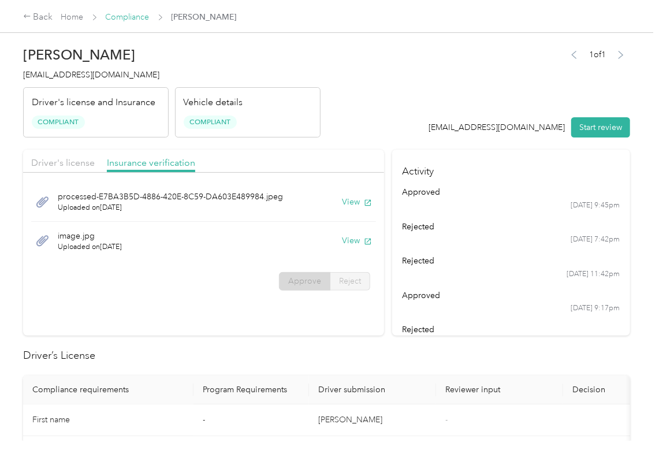
click at [125, 16] on link "Compliance" at bounding box center [128, 17] width 44 height 10
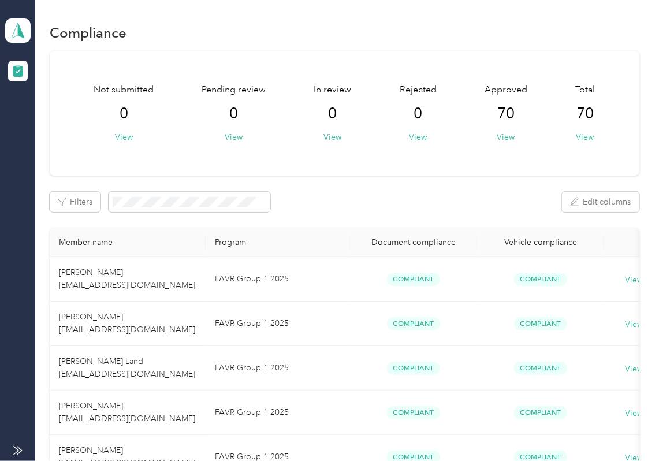
click at [5, 18] on div "Momentum Textiles Team dashboard" at bounding box center [17, 30] width 25 height 24
click at [44, 124] on div "Log out" at bounding box center [126, 121] width 227 height 20
